Goal: Check status

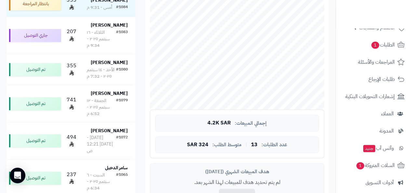
scroll to position [130, 0]
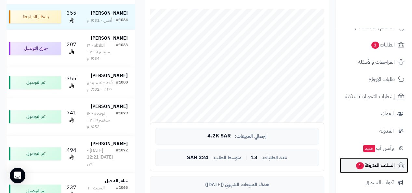
click at [381, 165] on span "السلات المتروكة 1" at bounding box center [375, 165] width 39 height 9
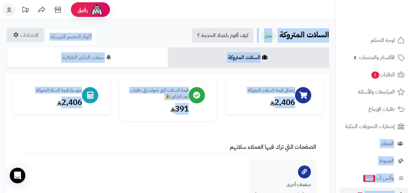
drag, startPoint x: 338, startPoint y: 123, endPoint x: 335, endPoint y: 131, distance: 8.5
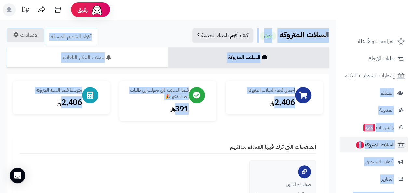
scroll to position [52, 0]
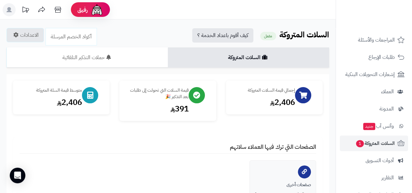
click at [411, 187] on ul "لوحة التحكم الأقسام والمنتجات المنتجات مخزون الخيارات الأقسام الماركات مواصفات …" at bounding box center [374, 117] width 76 height 274
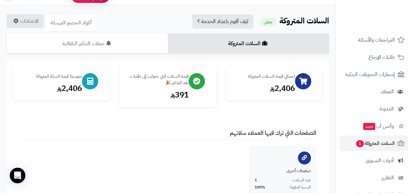
scroll to position [0, 0]
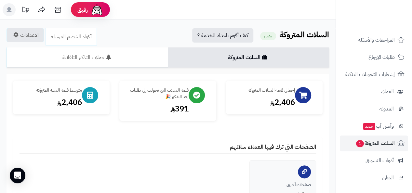
click at [336, 17] on div at bounding box center [374, 14] width 77 height 28
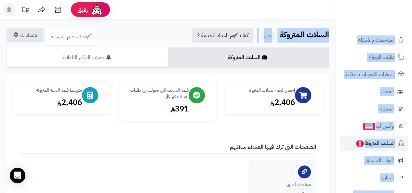
drag, startPoint x: 335, startPoint y: 51, endPoint x: 337, endPoint y: 30, distance: 21.3
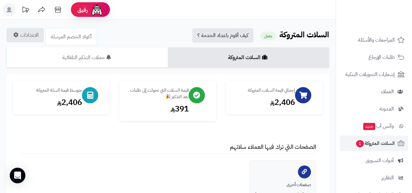
click at [309, 11] on header "رفيق ! 0 الطلبات معالجة مكتمل إرجاع المنتجات العملاء المتواجدون الان 56 عملاء م…" at bounding box center [206, 10] width 412 height 20
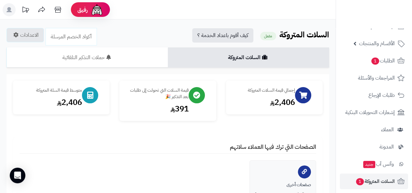
scroll to position [11, 0]
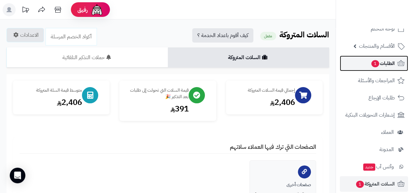
click at [383, 61] on span "الطلبات 1" at bounding box center [383, 63] width 24 height 9
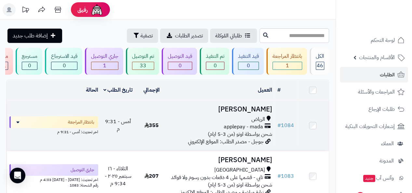
click at [248, 121] on div "الرياض" at bounding box center [221, 119] width 102 height 7
